Goal: Task Accomplishment & Management: Manage account settings

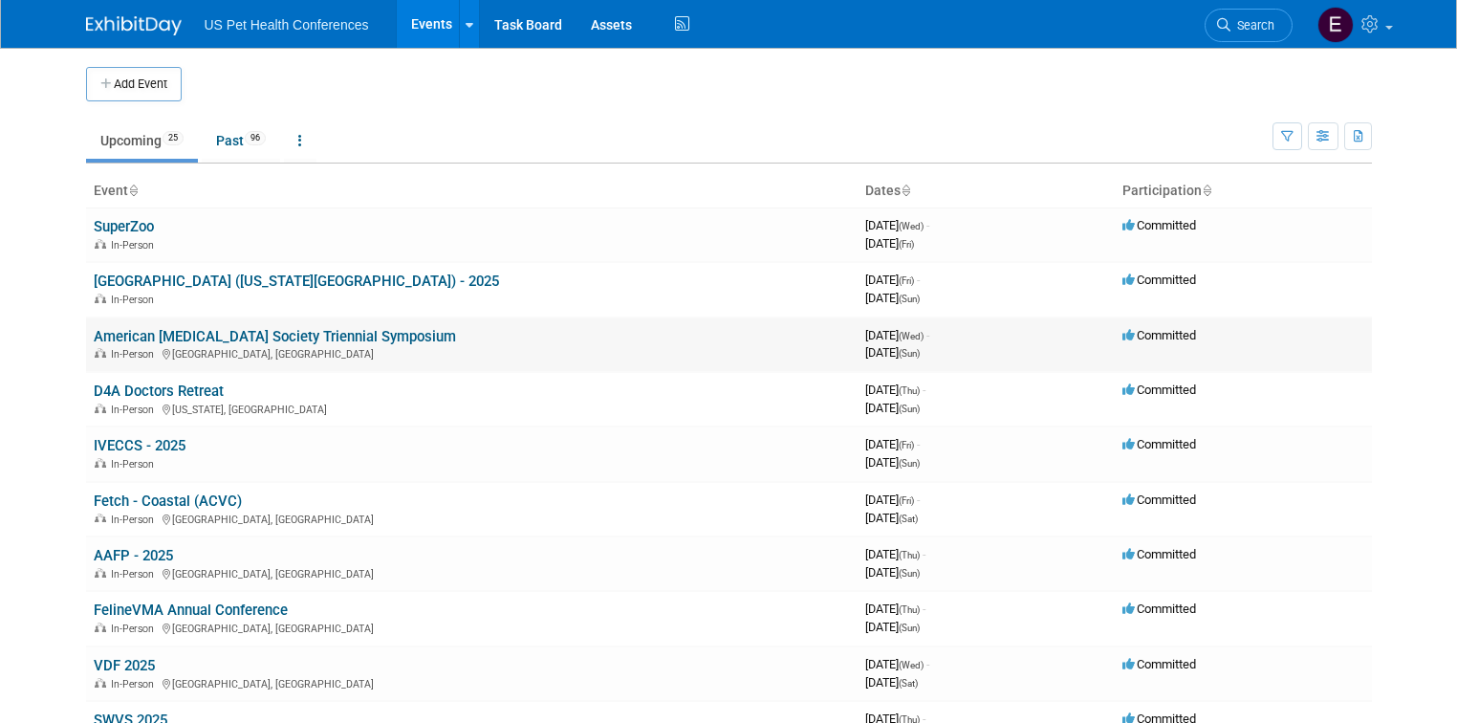
click at [191, 333] on link "American [MEDICAL_DATA] Society Triennial Symposium" at bounding box center [275, 336] width 362 height 17
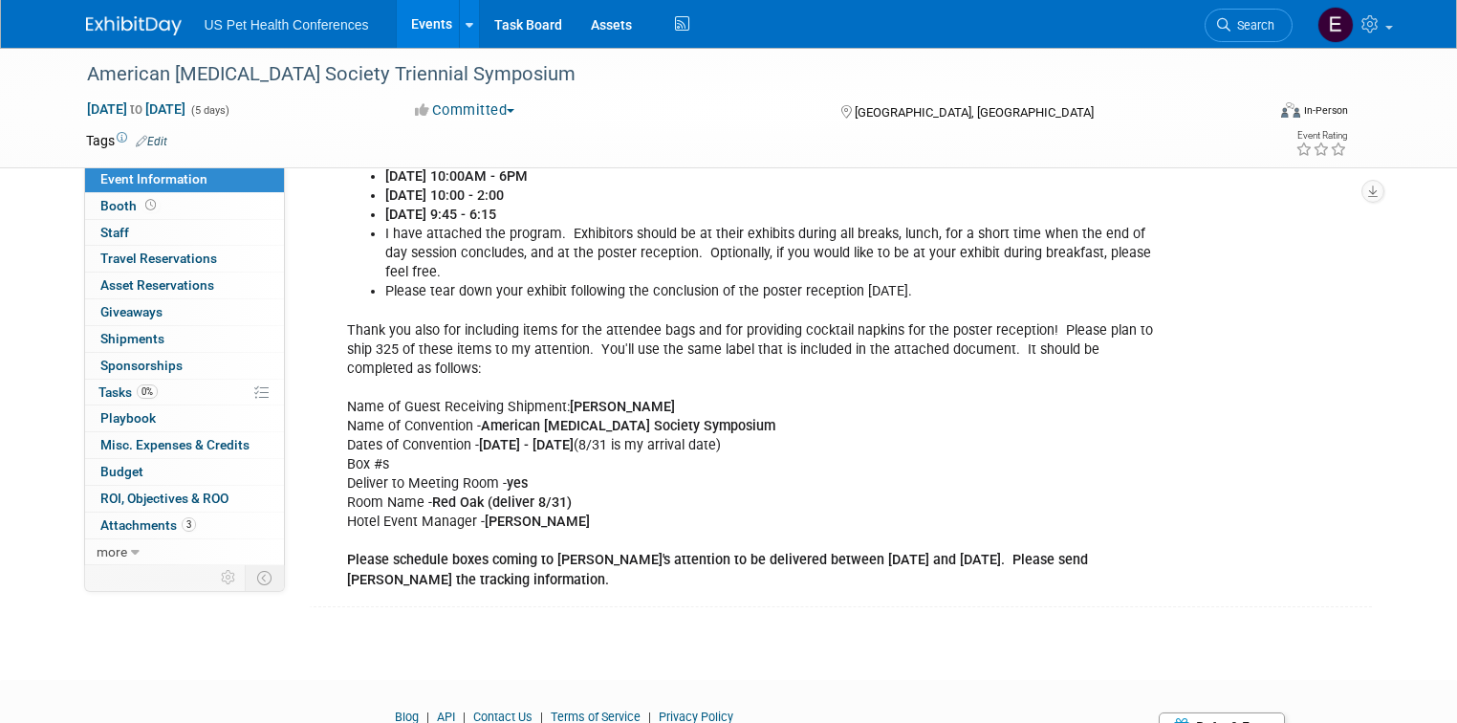
scroll to position [834, 0]
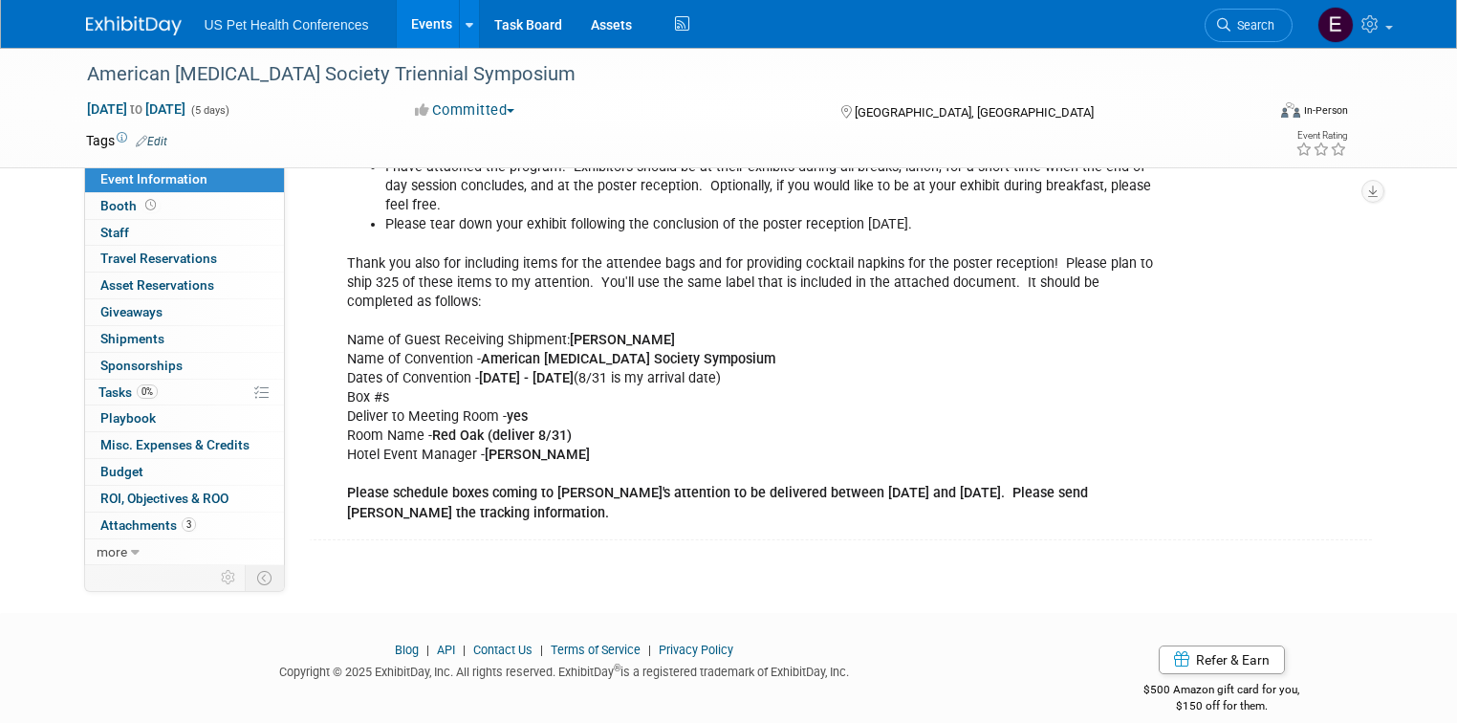
click at [486, 314] on div "Exhibitors NOT attending any of the general sessions or food/beverage events ma…" at bounding box center [751, 158] width 834 height 748
click at [481, 351] on b "American Heartworm Society Symposium" at bounding box center [628, 359] width 294 height 16
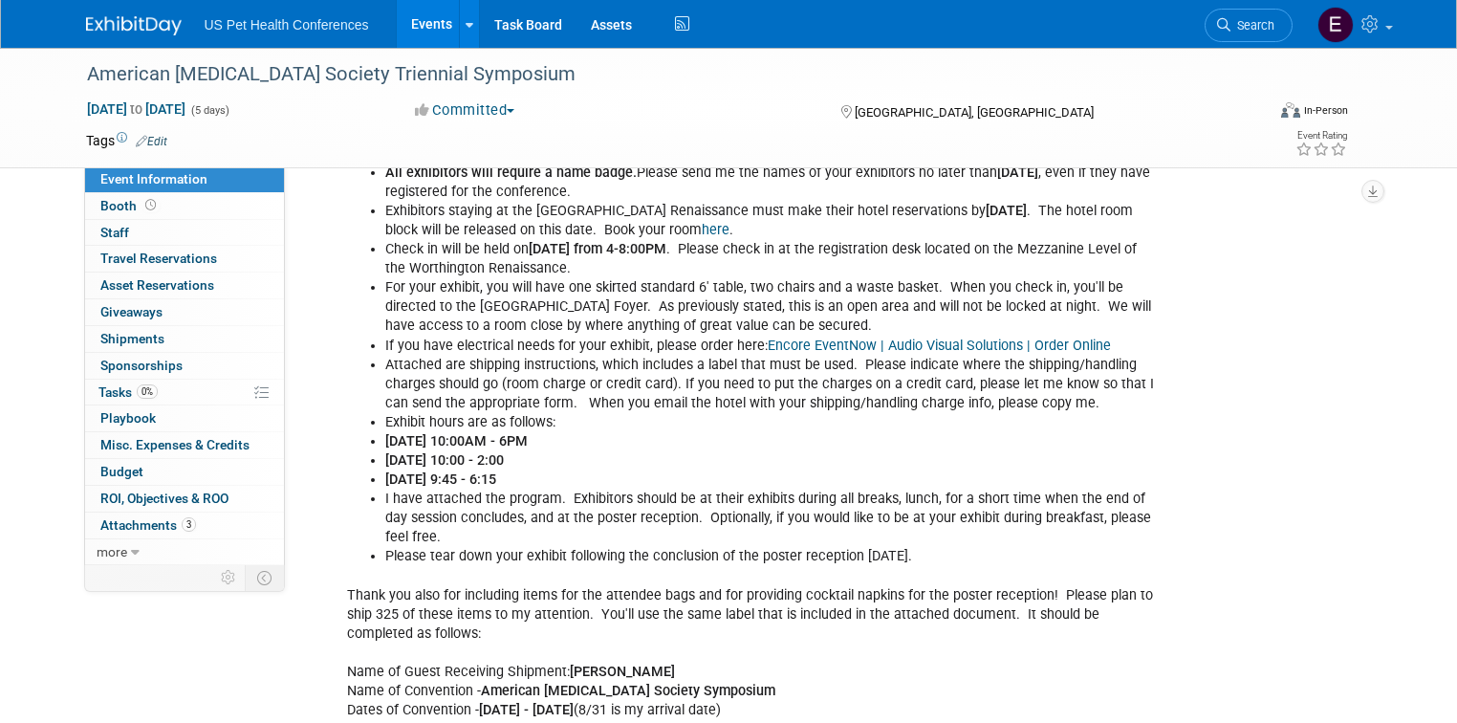
scroll to position [145, 0]
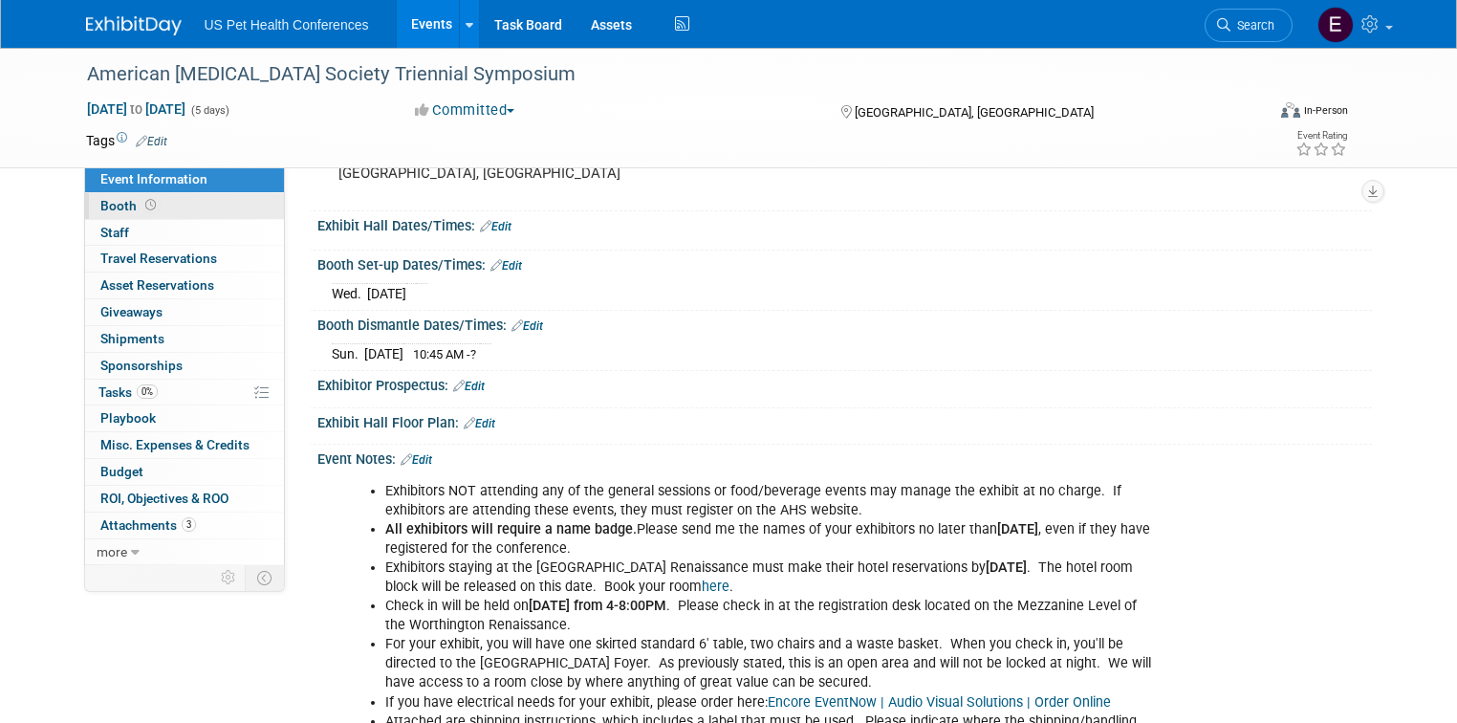
click at [111, 209] on span "Booth" at bounding box center [129, 205] width 59 height 15
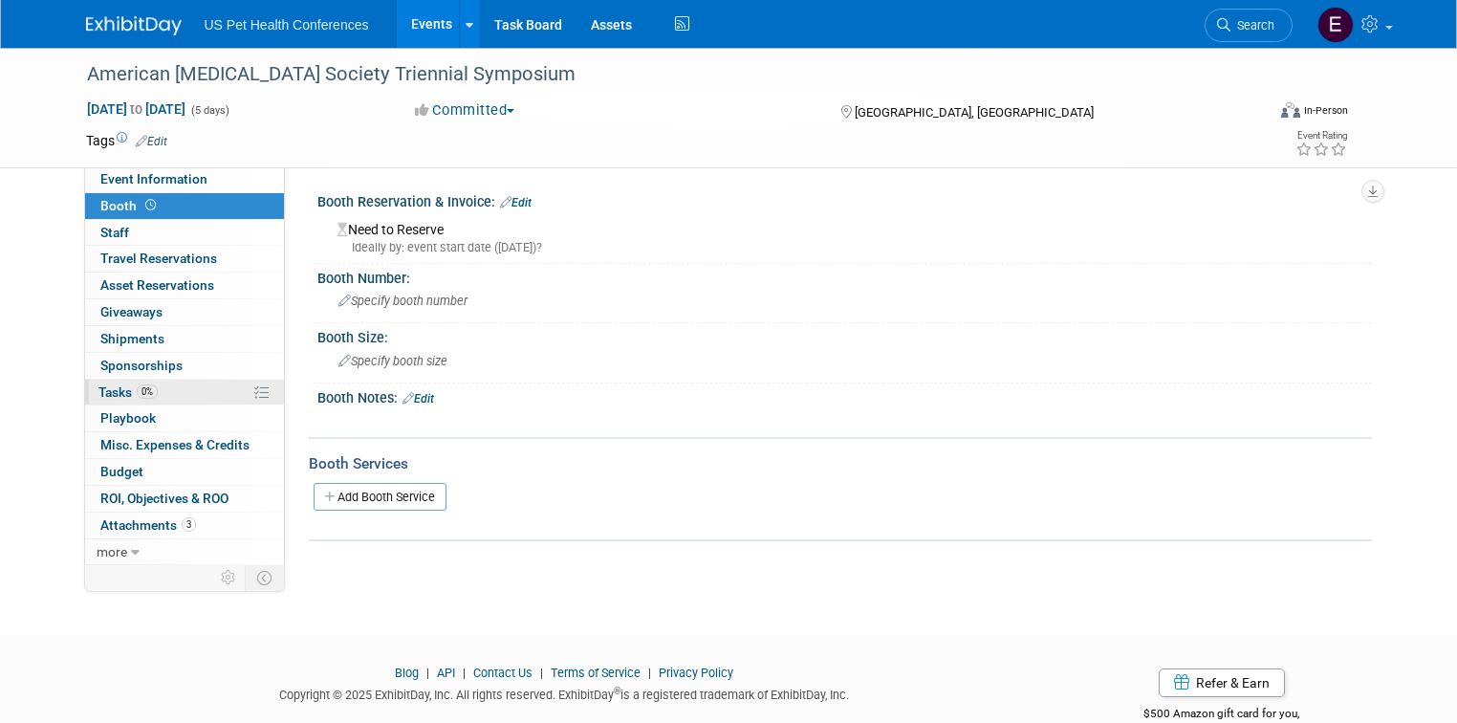
click at [137, 391] on span "0%" at bounding box center [147, 391] width 21 height 14
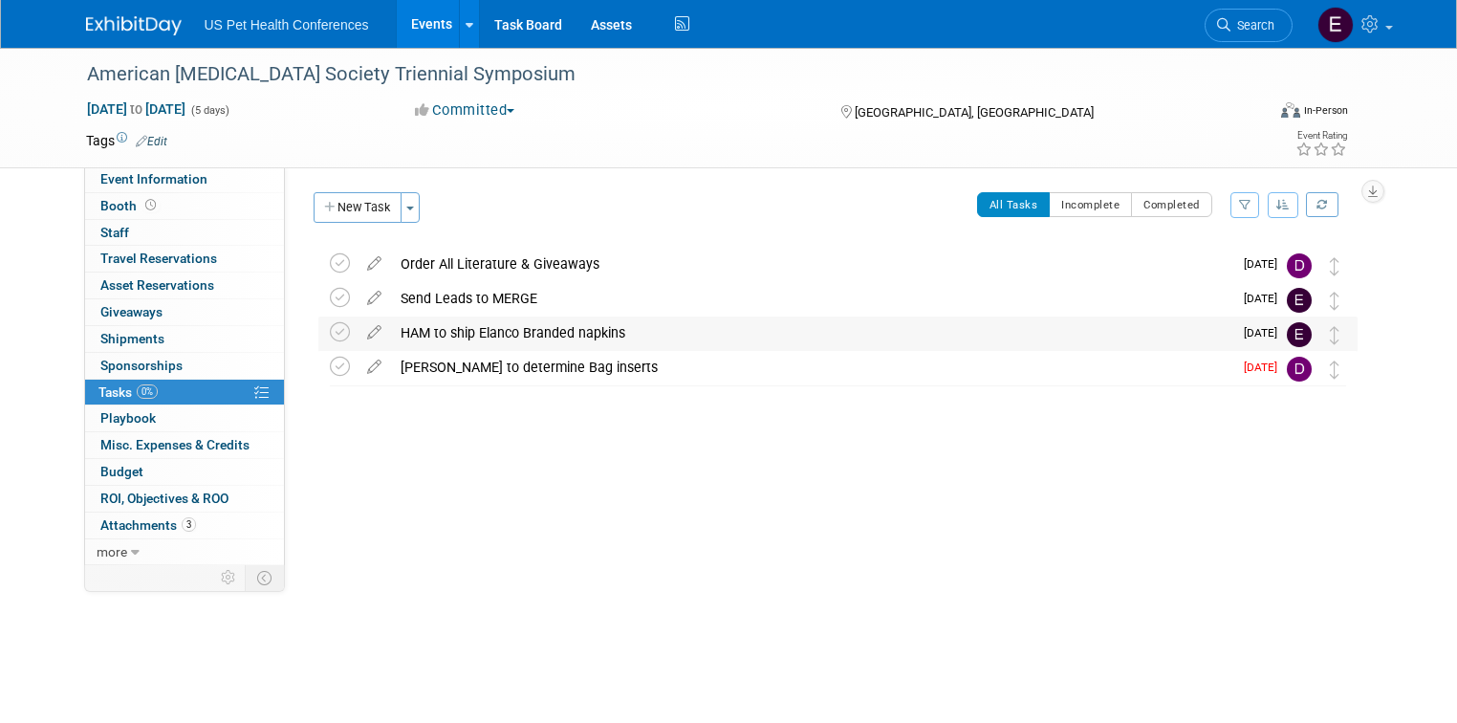
click at [500, 327] on div "HAM to ship Elanco Branded napkins" at bounding box center [811, 332] width 841 height 33
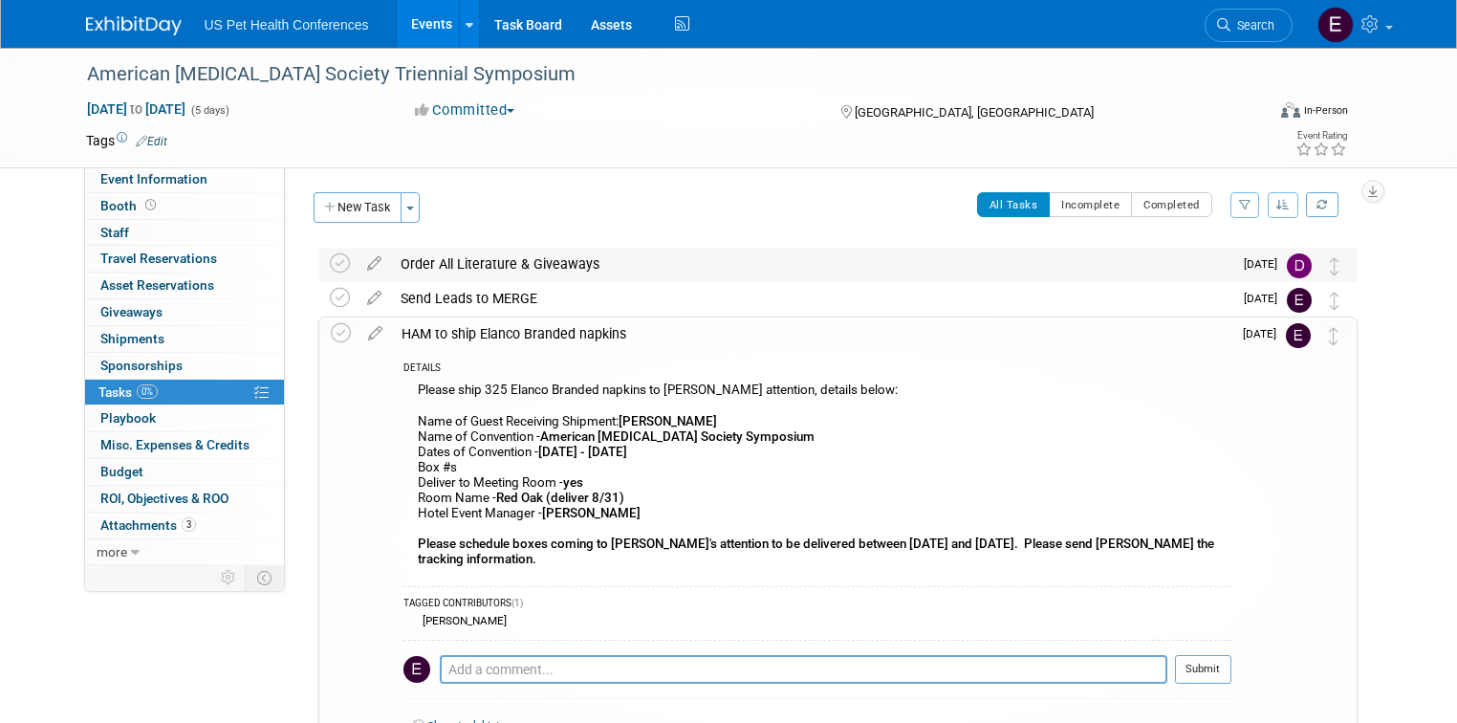
click at [457, 275] on div "Order All Literature & Giveaways" at bounding box center [811, 264] width 841 height 33
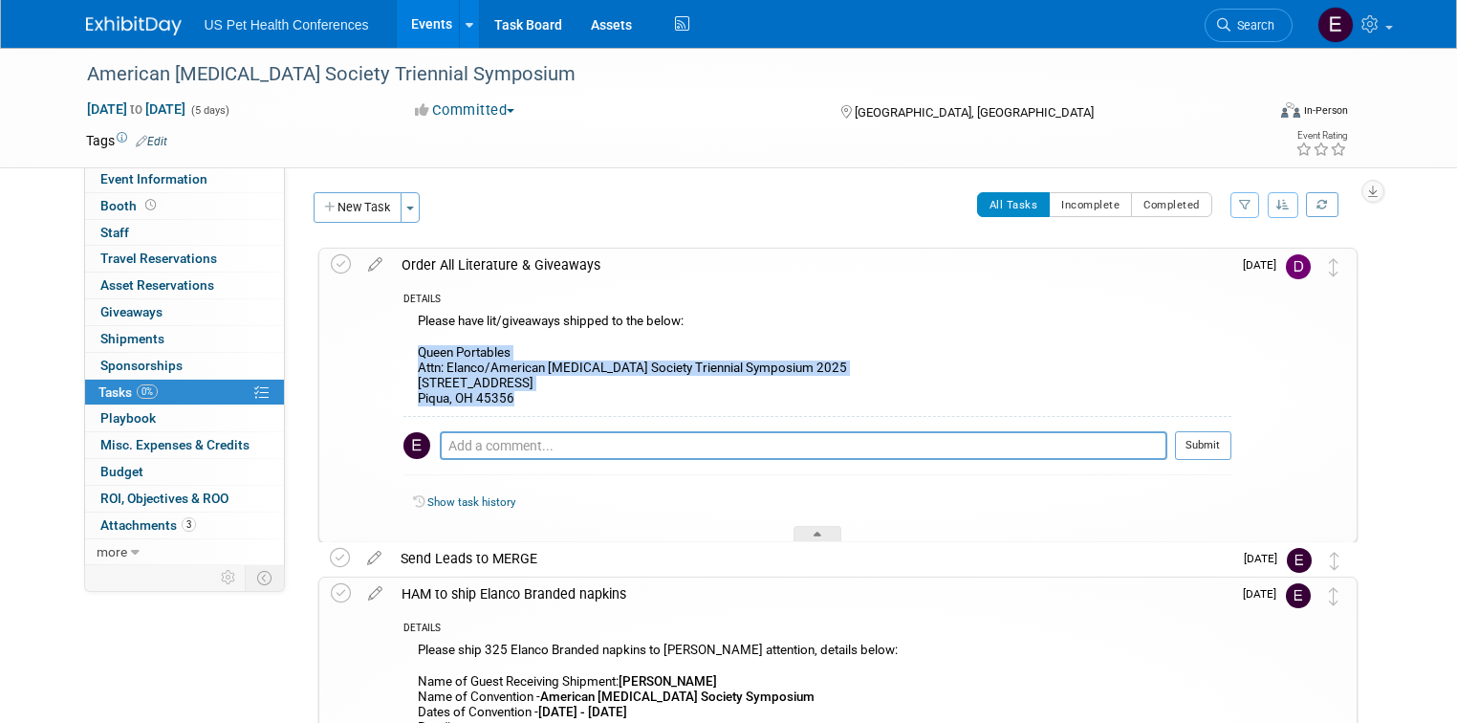
drag, startPoint x: 516, startPoint y: 399, endPoint x: 400, endPoint y: 358, distance: 123.7
click at [403, 358] on div "Please have lit/giveaways shipped to the below: Queen Portables Attn: Elanco/Am…" at bounding box center [817, 362] width 828 height 106
copy div "Queen Portables Attn: Elanco/American Heartworm Society Triennial Symposium 202…"
click at [110, 390] on span "Tasks 0%" at bounding box center [127, 391] width 59 height 15
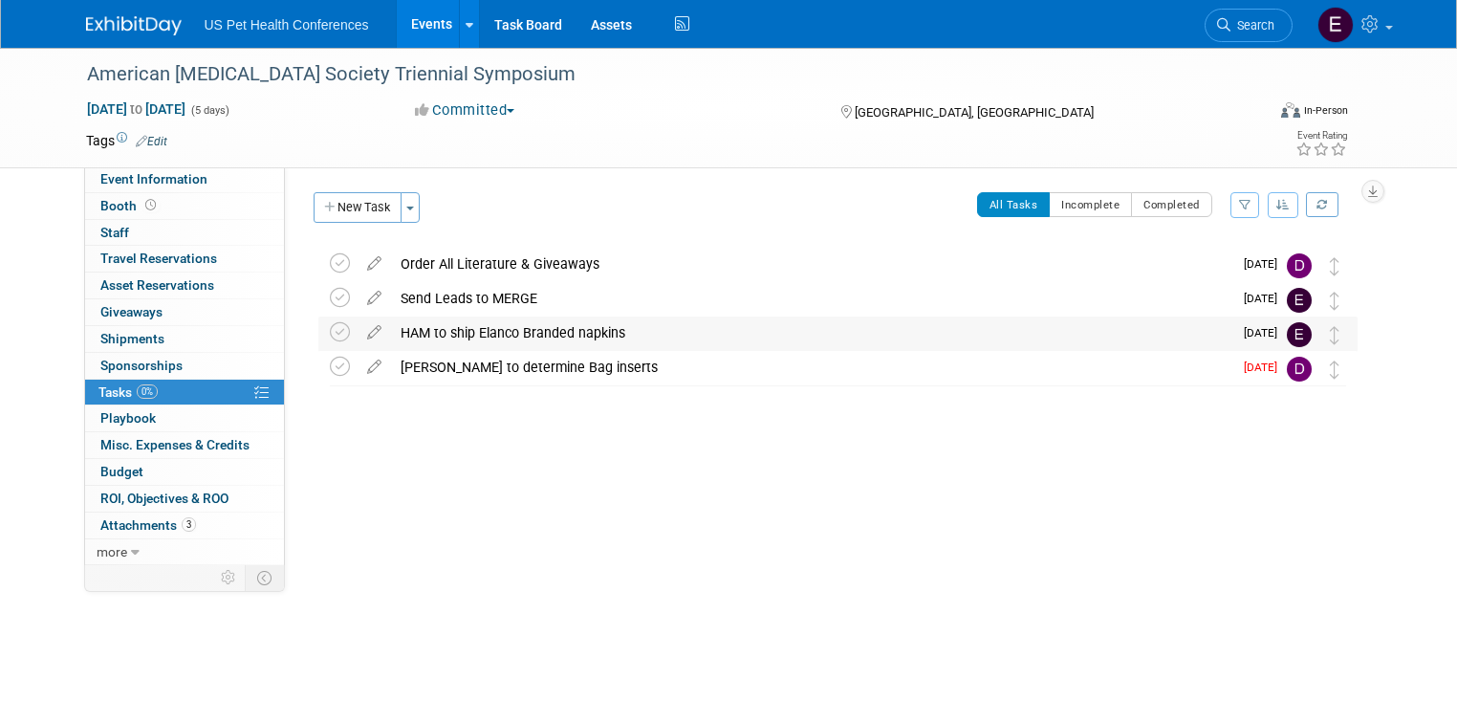
click at [478, 336] on div "HAM to ship Elanco Branded napkins" at bounding box center [811, 332] width 841 height 33
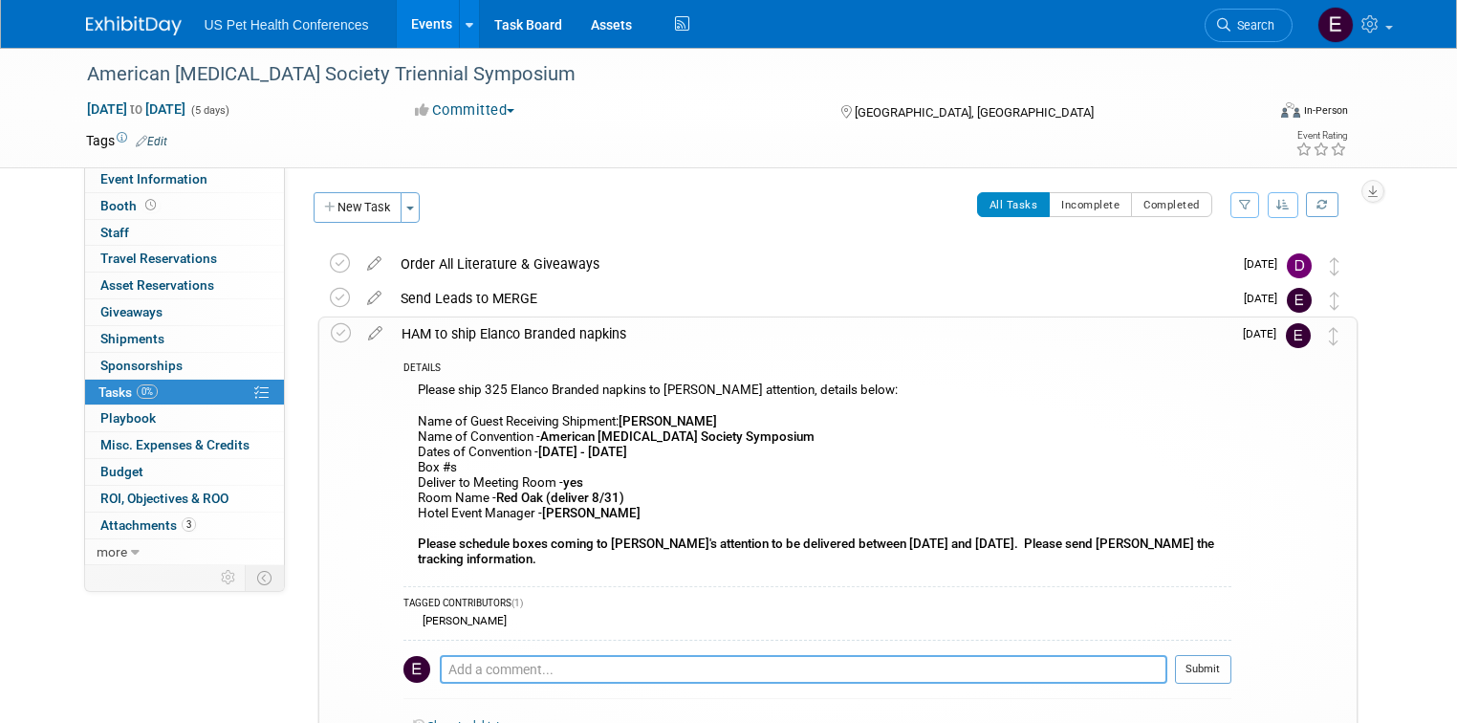
click at [484, 659] on textarea at bounding box center [803, 669] width 727 height 29
click at [505, 656] on textarea "Michelle" at bounding box center [803, 670] width 727 height 28
click at [899, 656] on textarea "Michelle Pauls to handle sending to Queen Portables to be added with the rest" at bounding box center [803, 670] width 727 height 28
click at [936, 659] on textarea "Michelle Pauls to handle sending to Queen Portables to be added with the rest" at bounding box center [803, 670] width 727 height 28
type textarea "Michelle Pauls to handle sending to Queen Portables to be added with the rest o…"
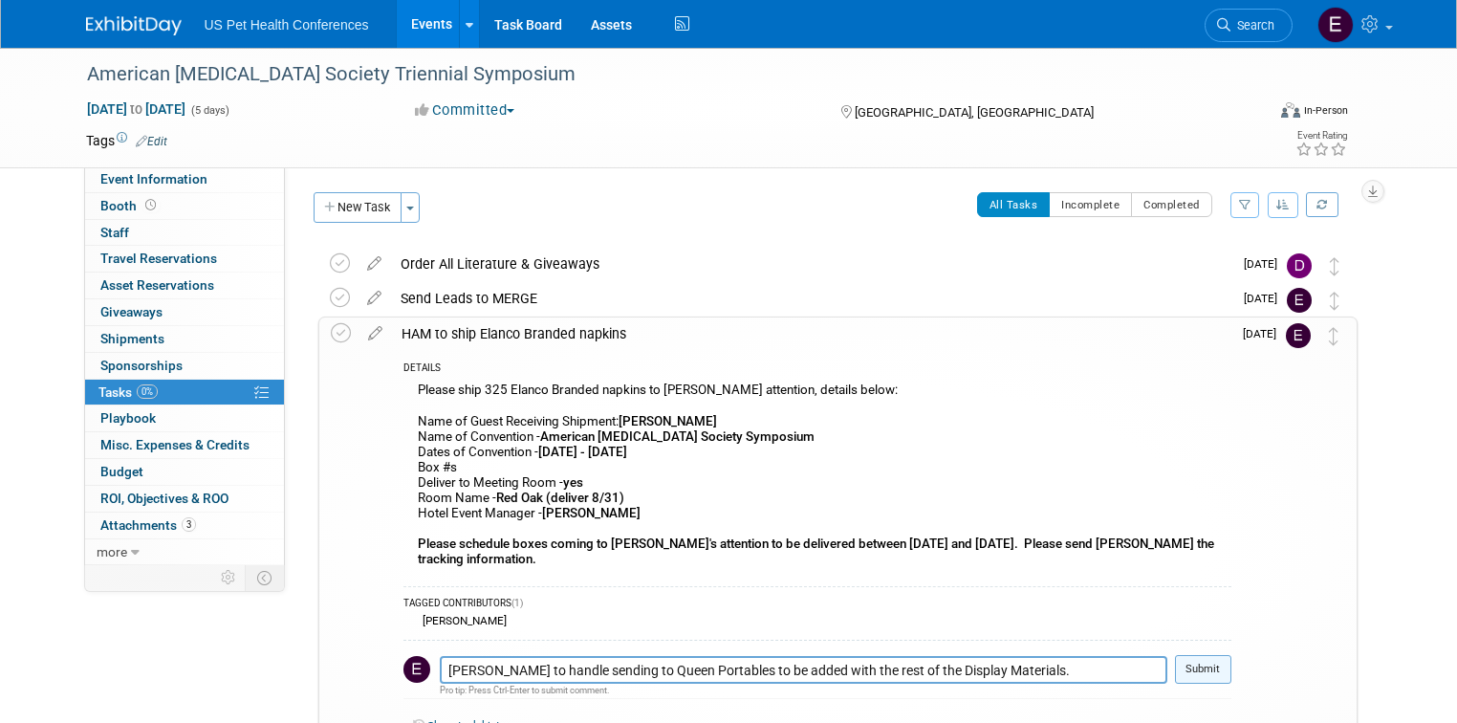
click at [1231, 664] on button "Submit" at bounding box center [1203, 669] width 56 height 29
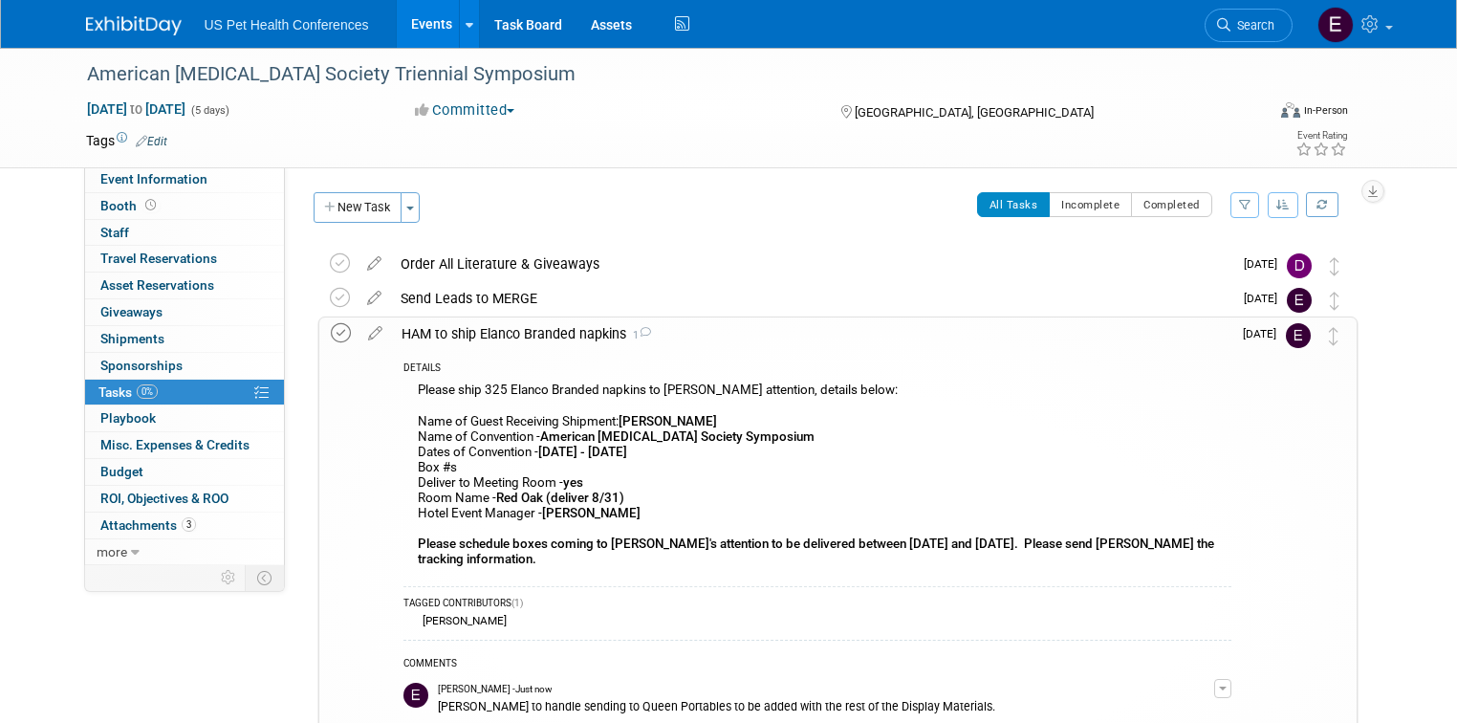
click at [331, 333] on icon at bounding box center [341, 333] width 20 height 20
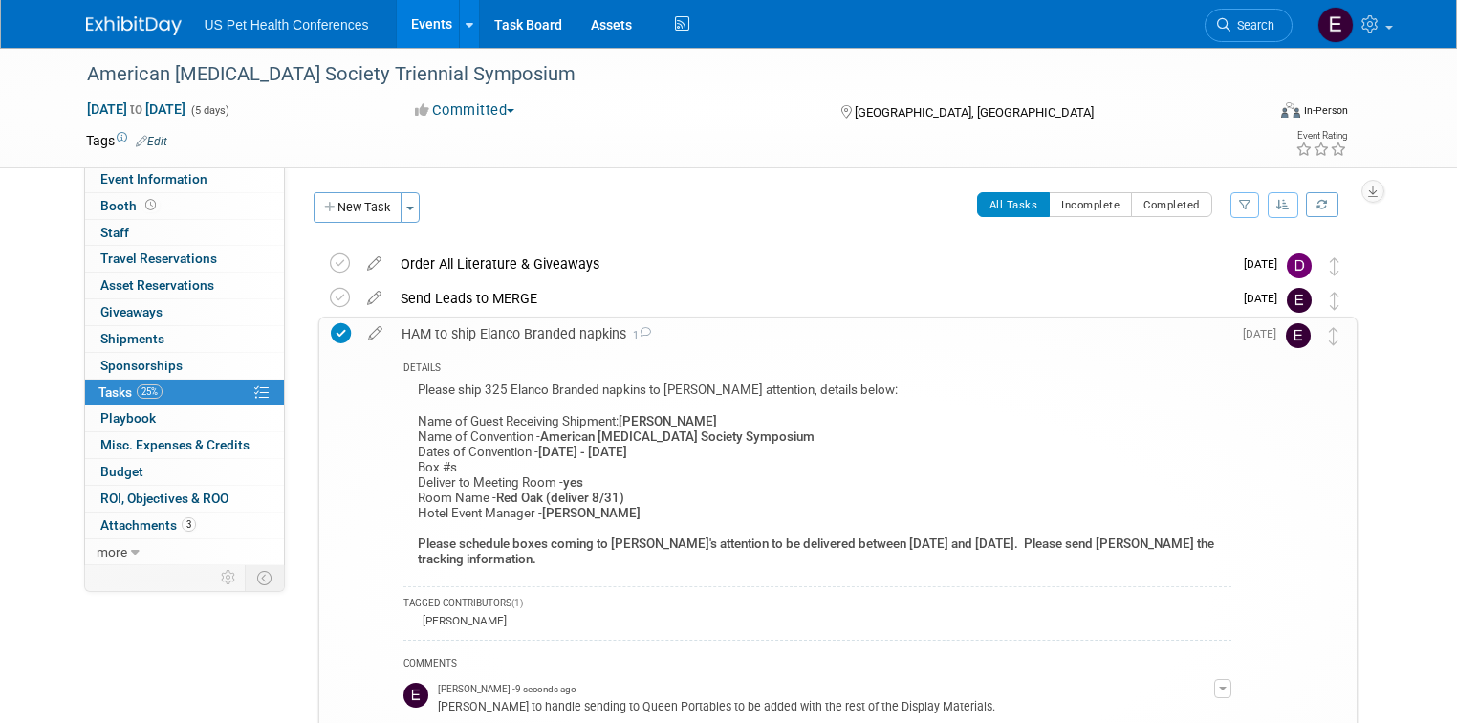
click at [96, 16] on img at bounding box center [134, 25] width 96 height 19
